Goal: Task Accomplishment & Management: Use online tool/utility

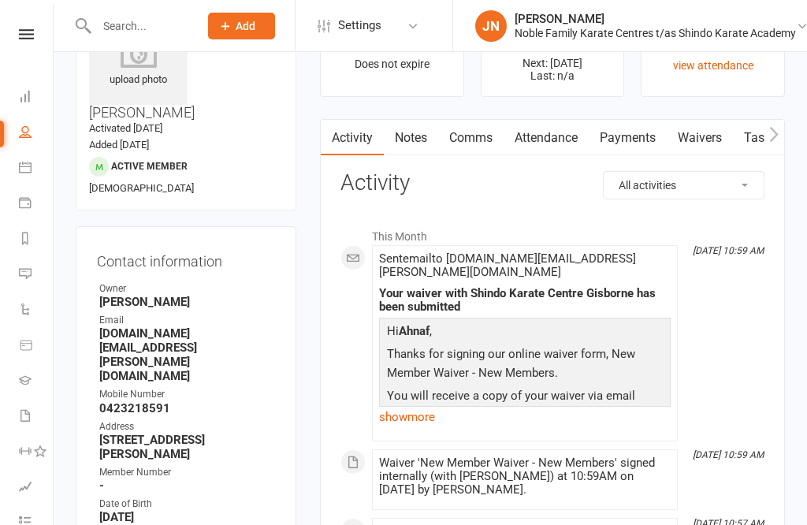
click at [28, 80] on link "Dashboard" at bounding box center [36, 97] width 35 height 35
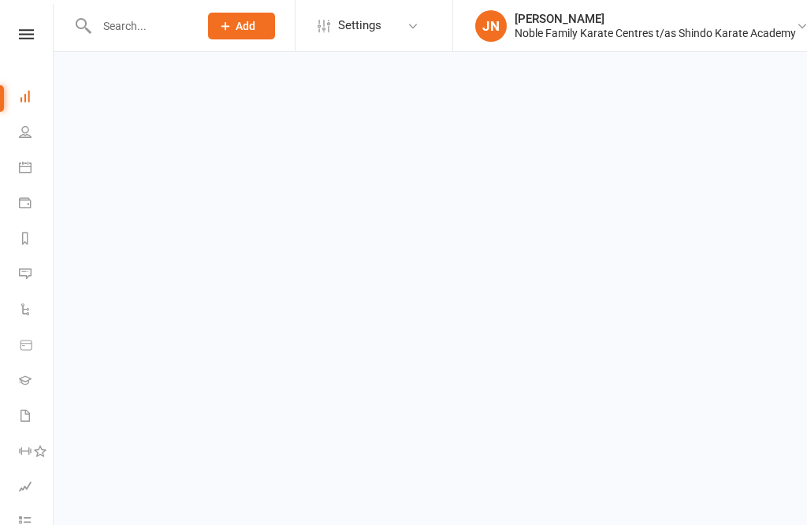
click at [35, 29] on link at bounding box center [26, 34] width 56 height 10
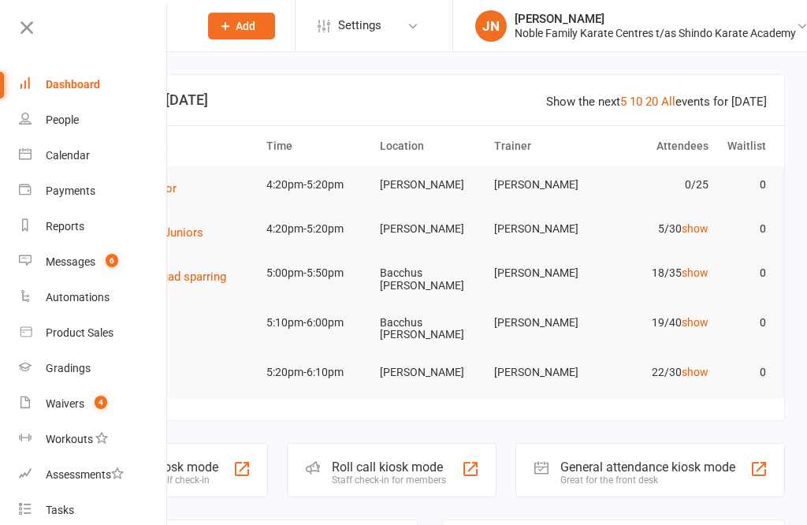
click at [80, 149] on div "Calendar" at bounding box center [68, 155] width 44 height 13
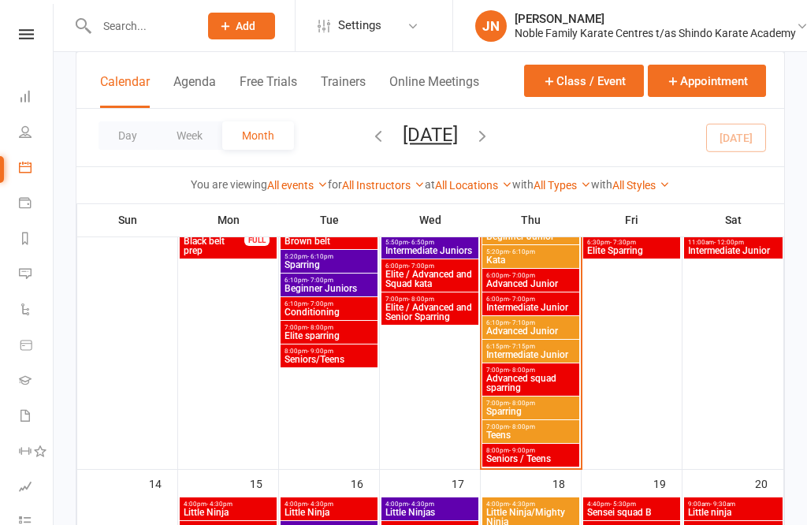
scroll to position [690, 0]
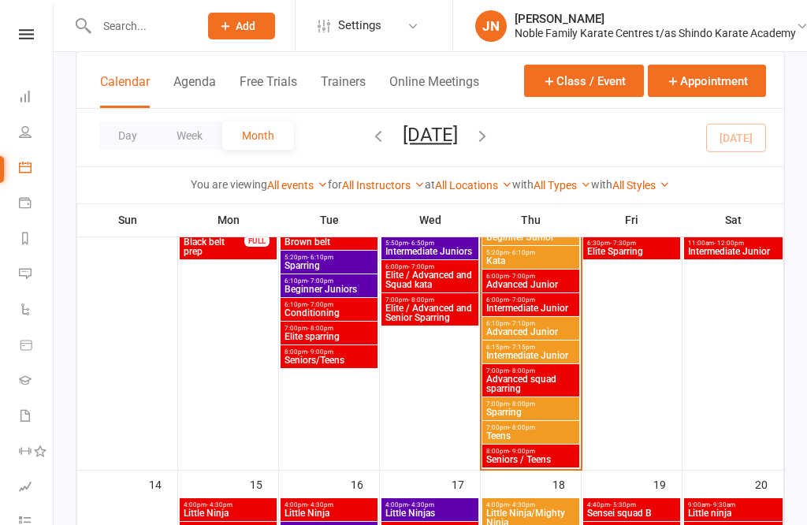
click at [533, 102] on span "Little Ninja/Mighty Ninja" at bounding box center [530, 104] width 91 height 19
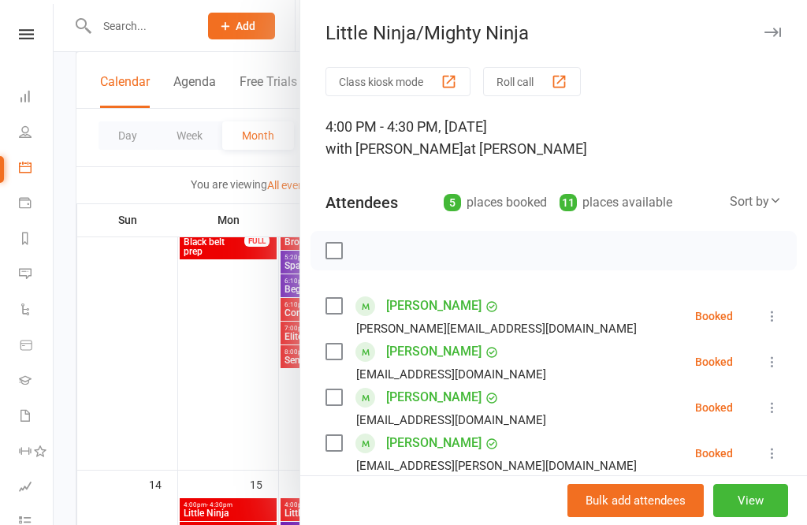
click at [529, 87] on button "Roll call" at bounding box center [532, 81] width 98 height 29
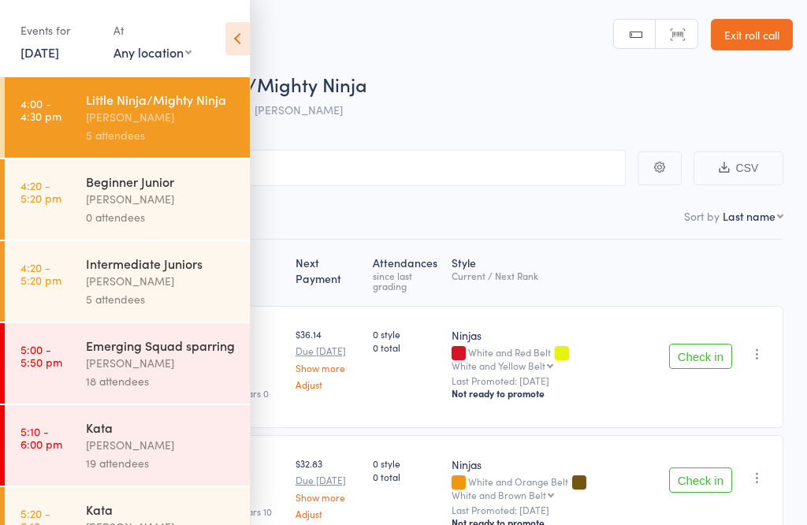
click at [232, 33] on icon at bounding box center [237, 38] width 24 height 33
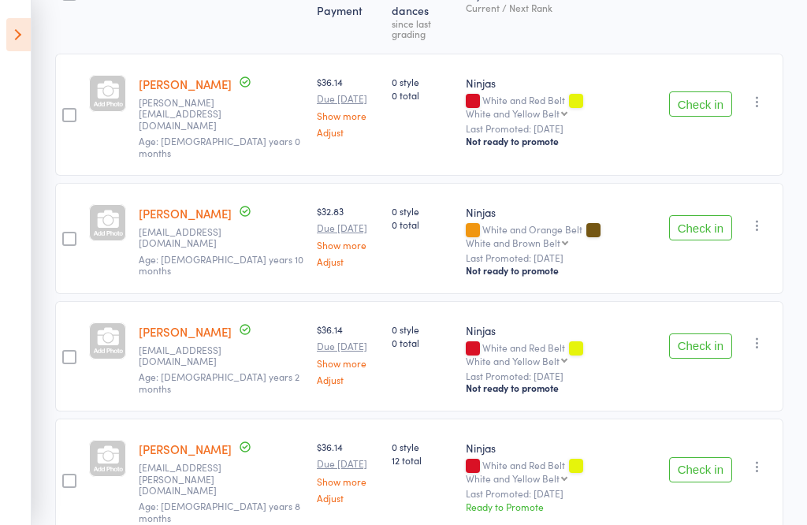
scroll to position [269, 0]
click at [703, 214] on button "Check in" at bounding box center [700, 226] width 63 height 25
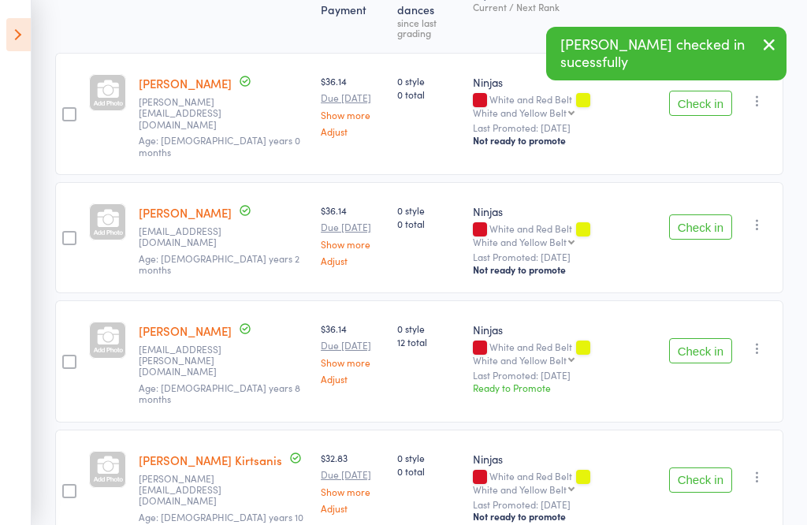
scroll to position [218, 0]
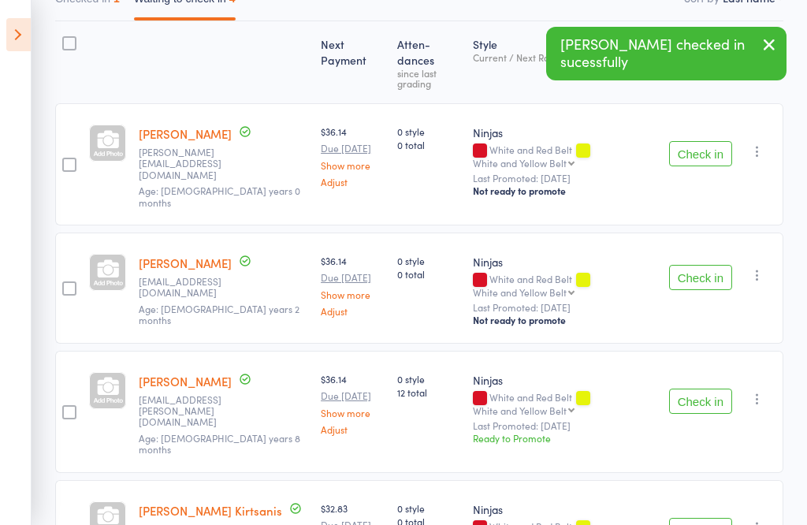
click at [700, 265] on button "Check in" at bounding box center [700, 277] width 63 height 25
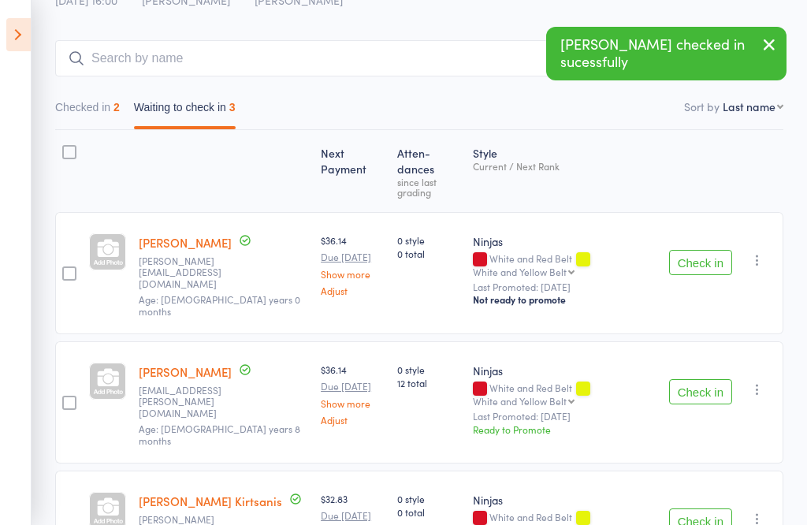
click at [700, 508] on button "Check in" at bounding box center [700, 520] width 63 height 25
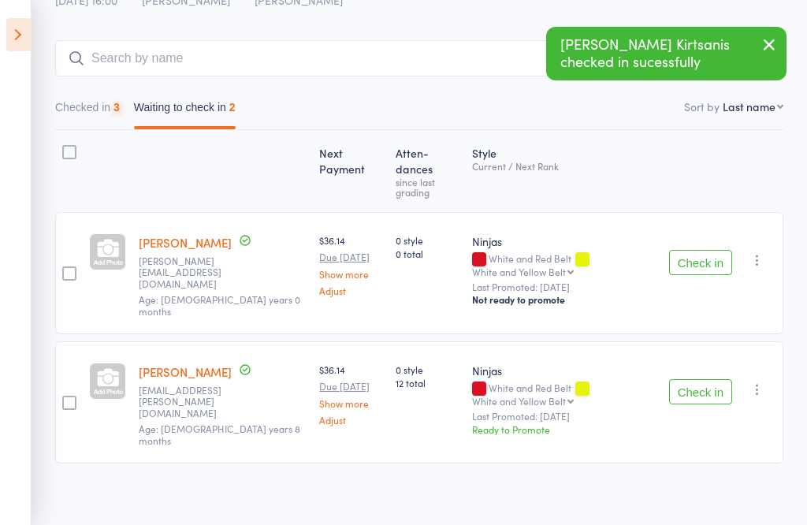
scroll to position [1, 0]
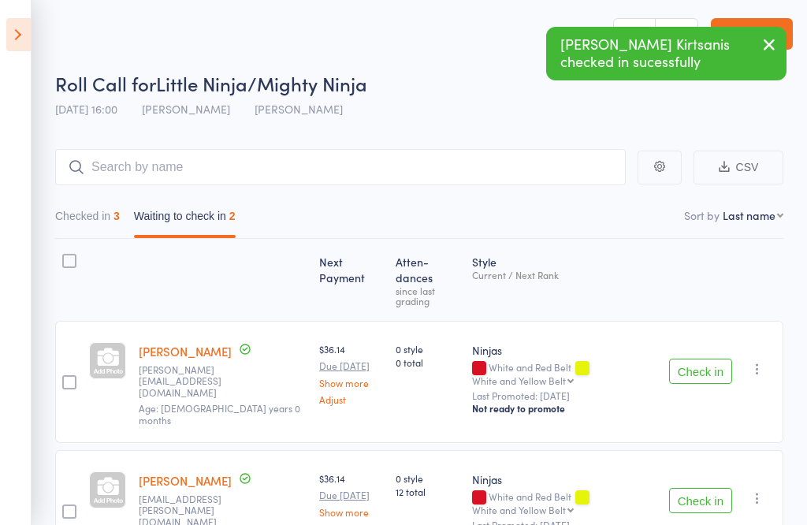
click at [15, 42] on icon at bounding box center [18, 34] width 24 height 33
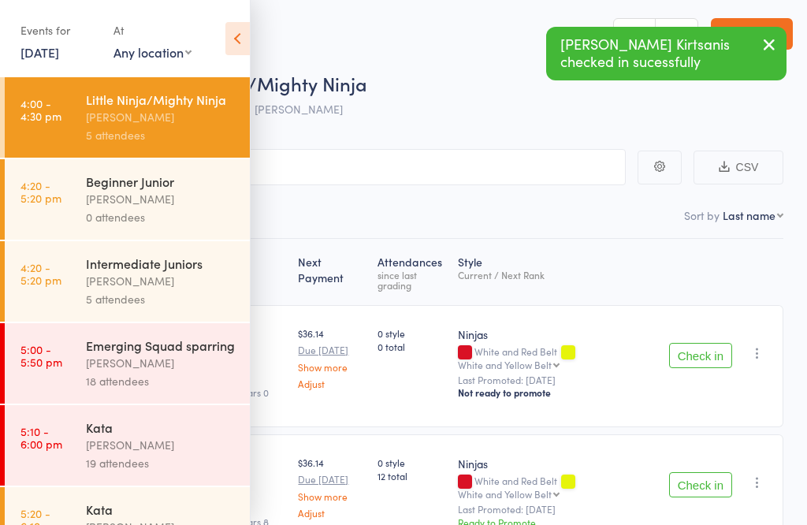
click at [165, 290] on div "[PERSON_NAME]" at bounding box center [161, 281] width 150 height 18
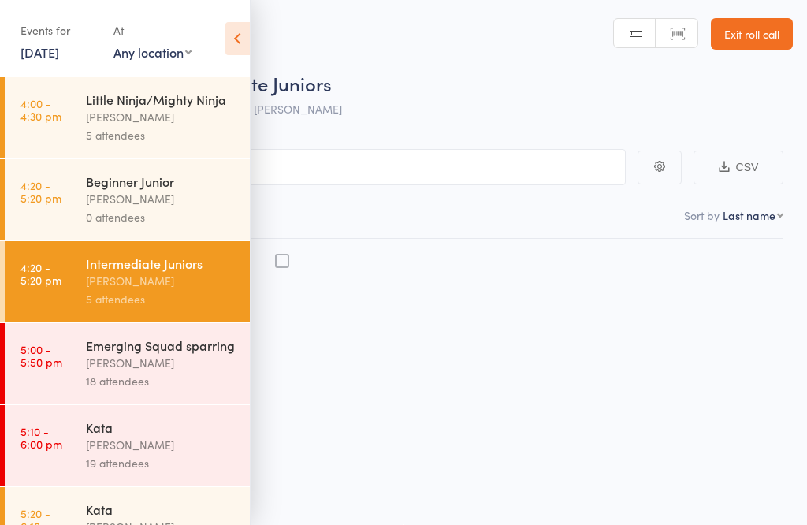
scroll to position [2, 0]
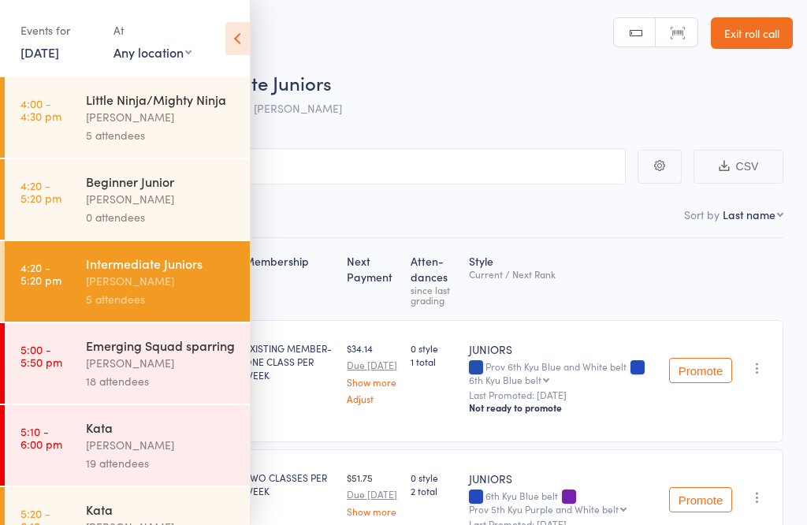
click at [226, 31] on icon at bounding box center [237, 38] width 24 height 33
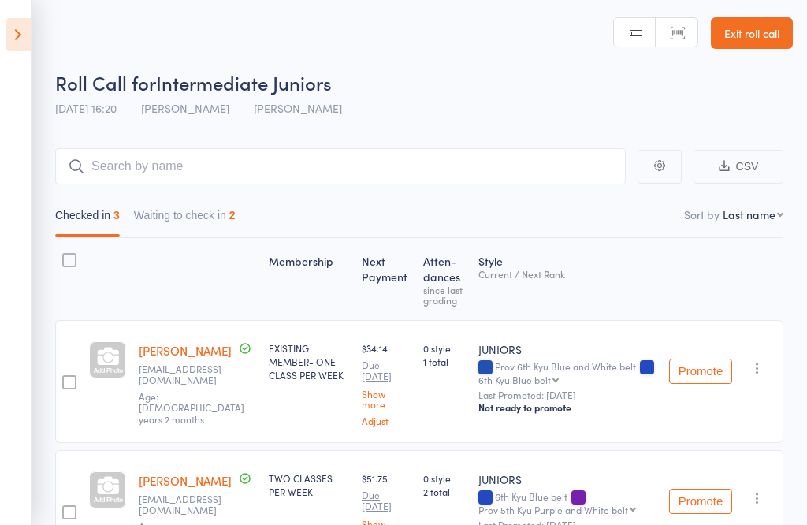
click at [222, 202] on button "Waiting to check in 2" at bounding box center [185, 219] width 102 height 36
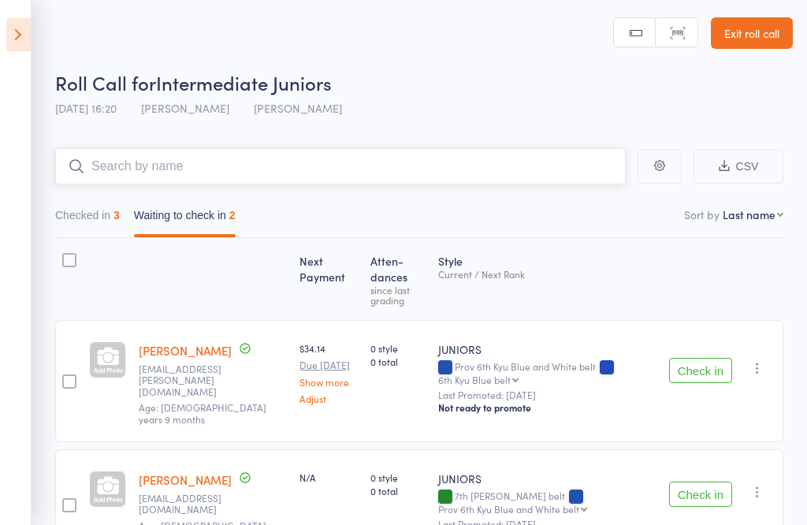
click at [86, 180] on input "search" at bounding box center [340, 166] width 570 height 36
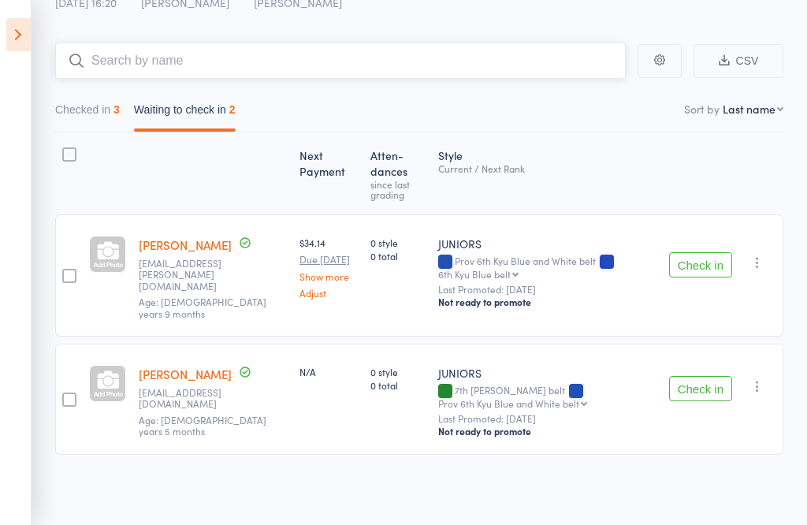
scroll to position [119, 0]
click at [96, 99] on button "Checked in 3" at bounding box center [87, 113] width 65 height 36
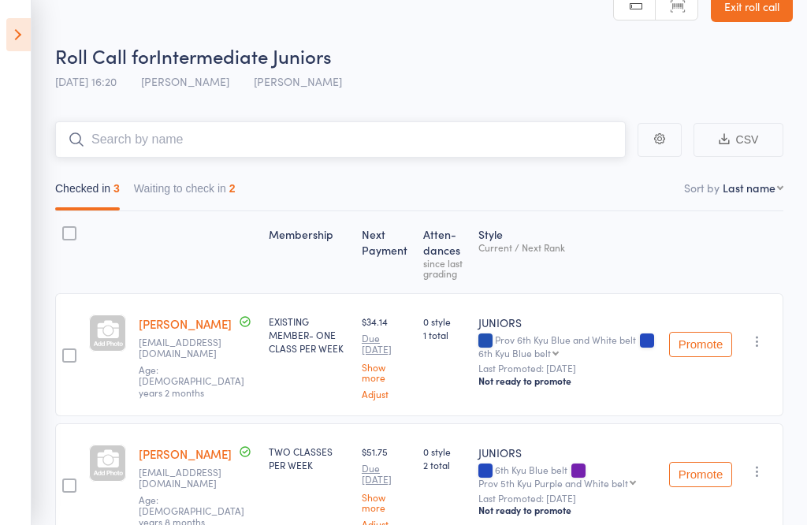
scroll to position [27, 0]
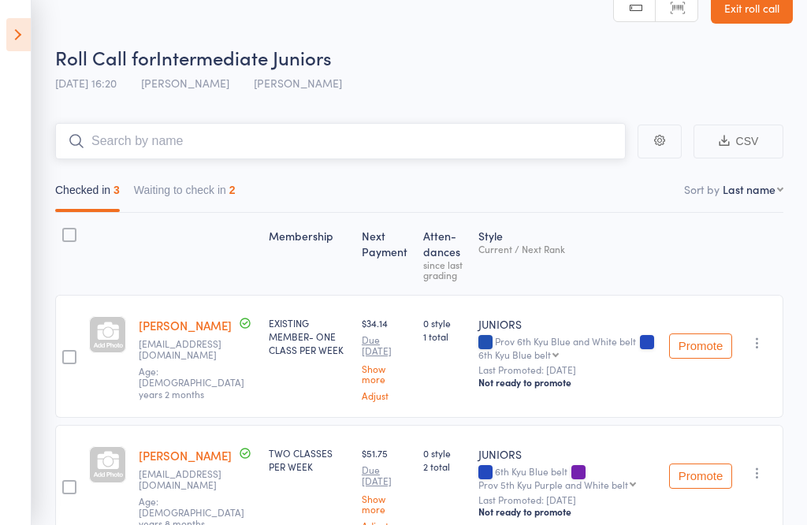
type input "L"
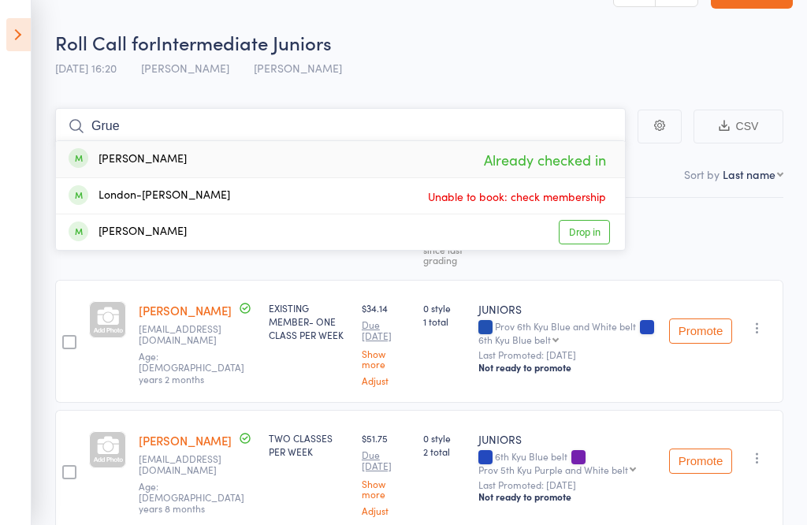
scroll to position [43, 0]
type input "Grue"
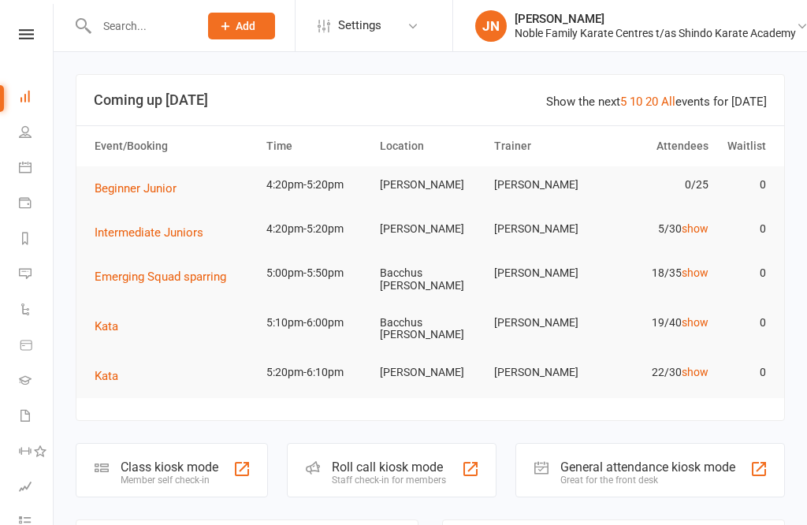
click at [111, 369] on span "Kata" at bounding box center [107, 376] width 24 height 14
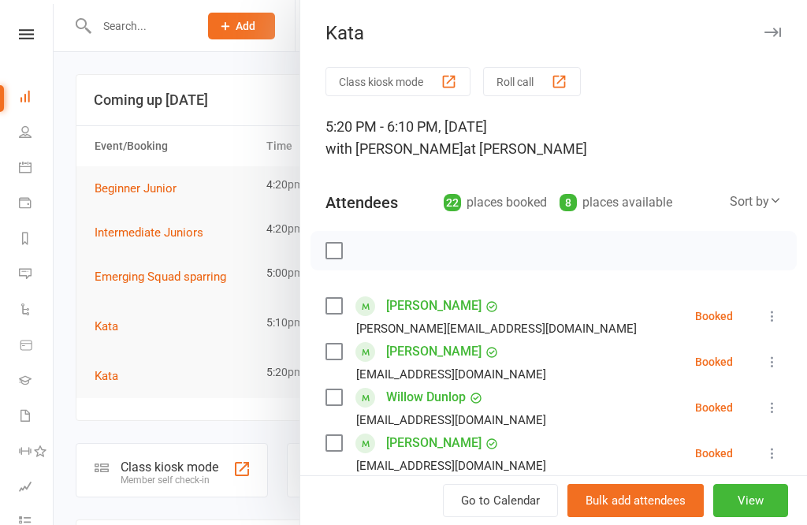
click at [541, 81] on button "Roll call" at bounding box center [532, 81] width 98 height 29
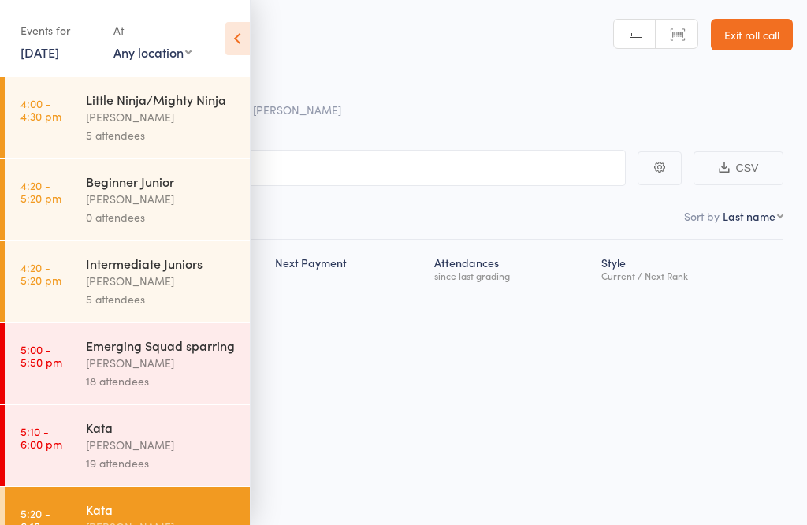
click at [226, 38] on icon at bounding box center [237, 38] width 24 height 33
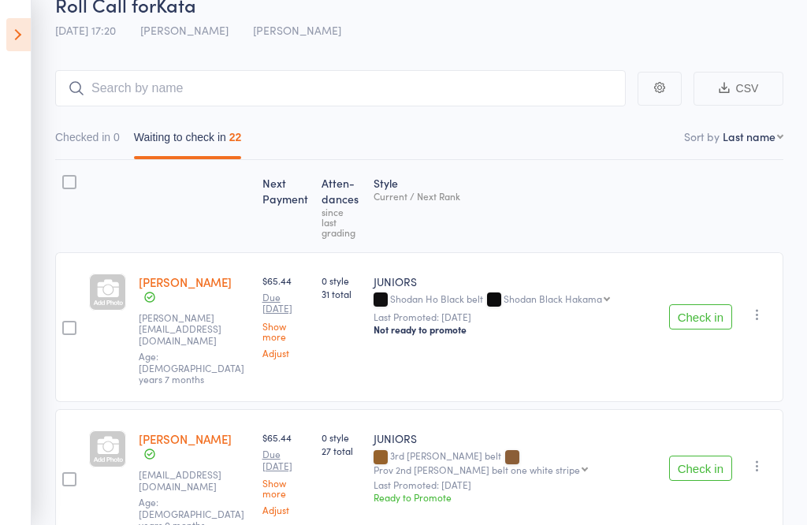
scroll to position [81, 0]
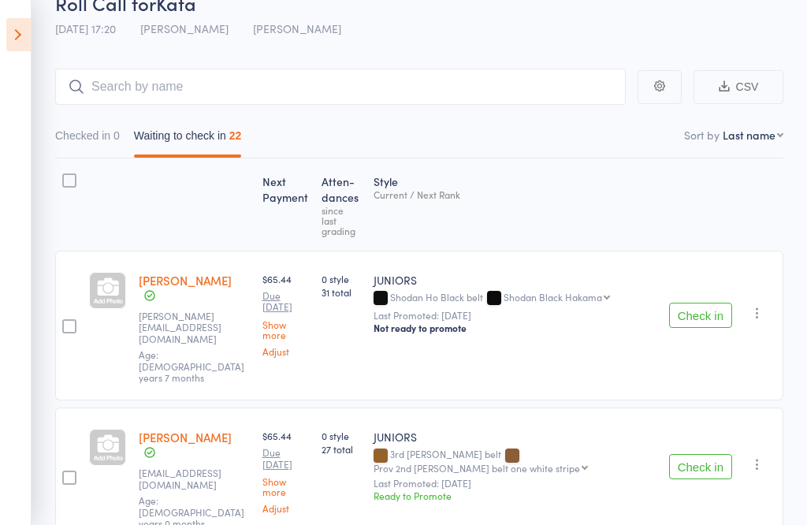
click at [691, 303] on button "Check in" at bounding box center [700, 315] width 63 height 25
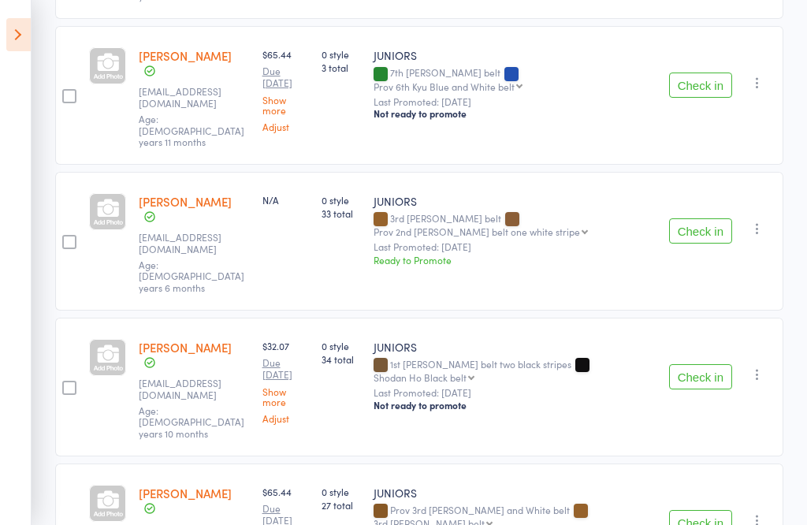
scroll to position [1297, 0]
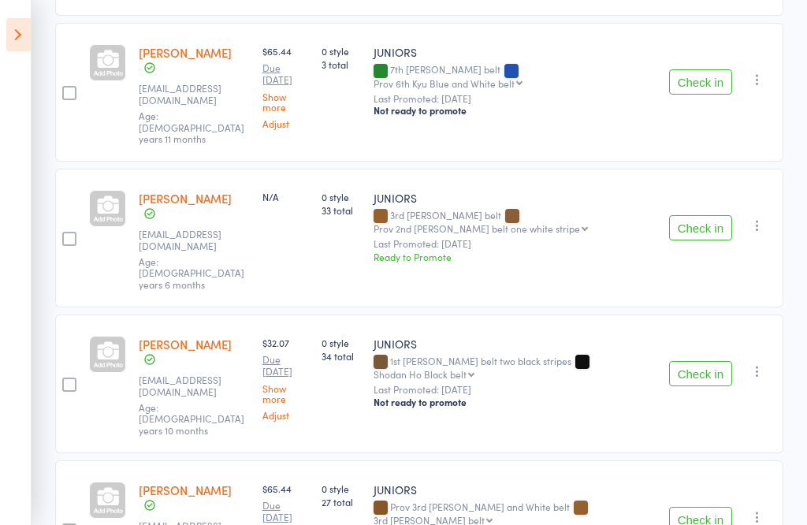
click at [708, 361] on button "Check in" at bounding box center [700, 373] width 63 height 25
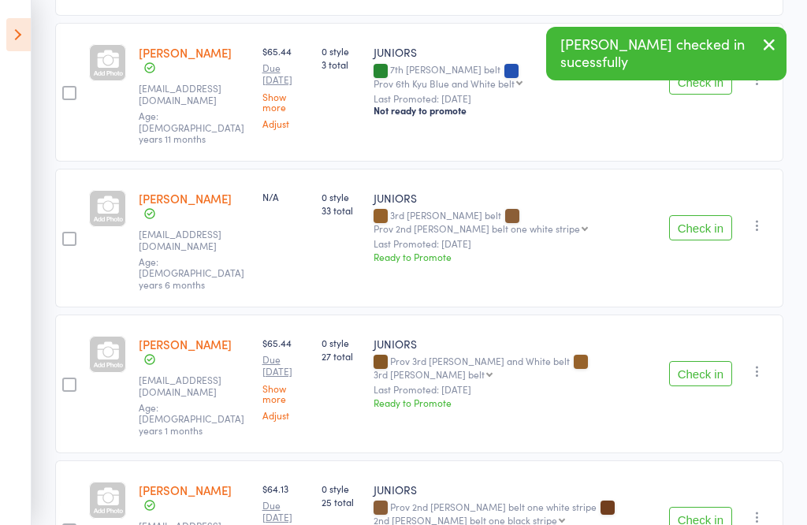
click at [691, 361] on button "Check in" at bounding box center [700, 373] width 63 height 25
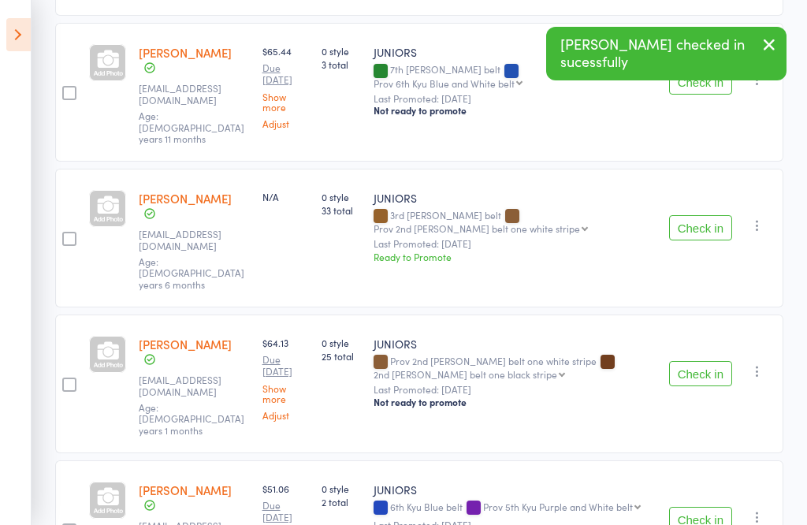
click at [690, 361] on button "Check in" at bounding box center [700, 373] width 63 height 25
